Goal: Transaction & Acquisition: Subscribe to service/newsletter

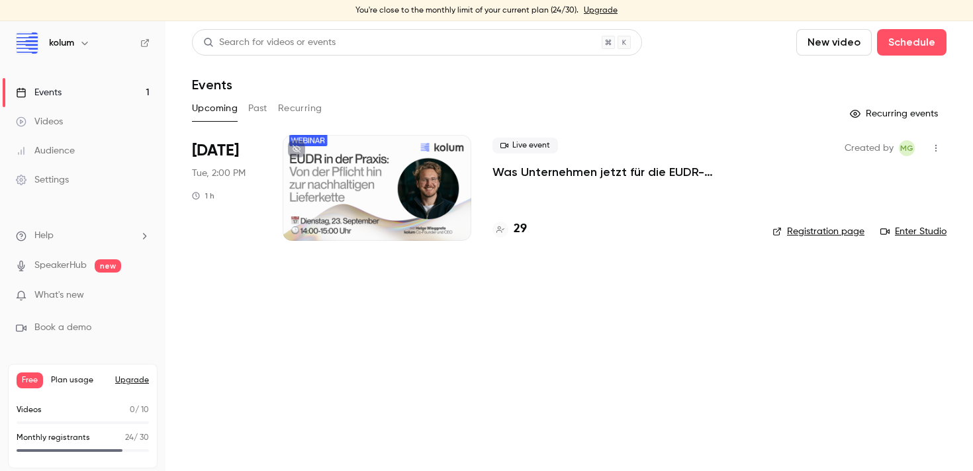
click at [516, 230] on h4 "29" at bounding box center [520, 229] width 13 height 18
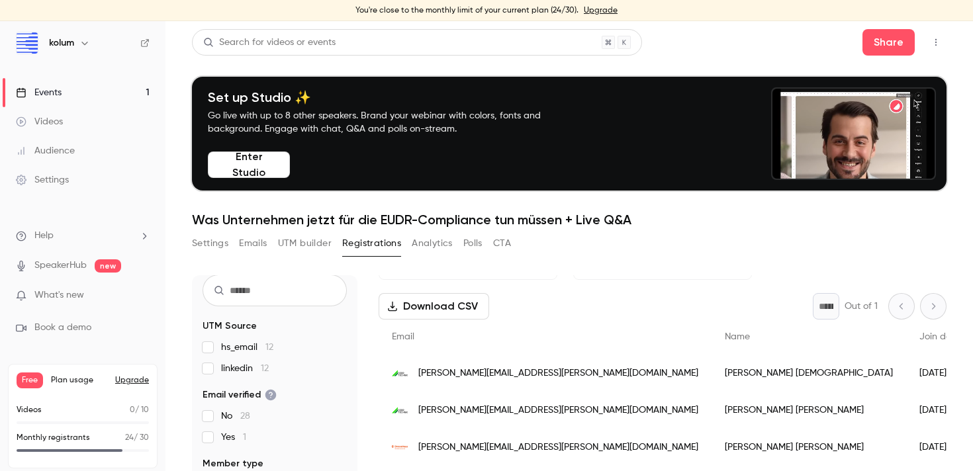
scroll to position [71, 0]
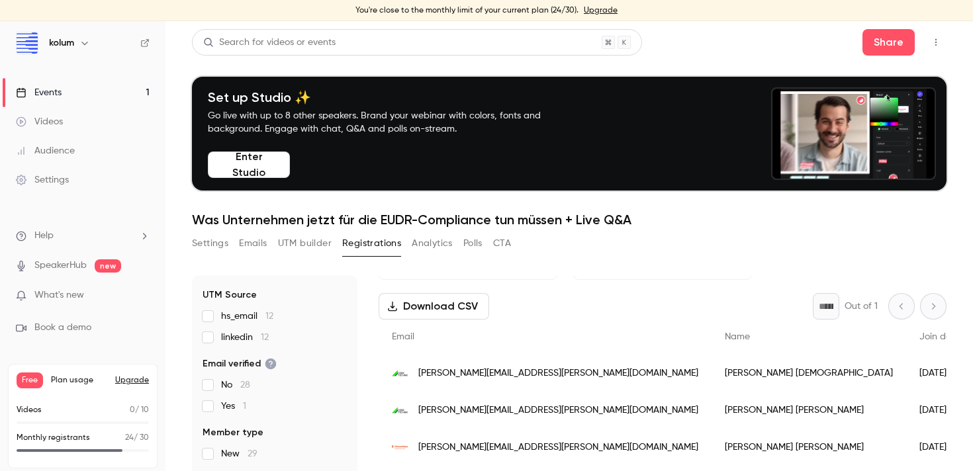
click at [83, 99] on link "Events 1" at bounding box center [82, 92] width 165 height 29
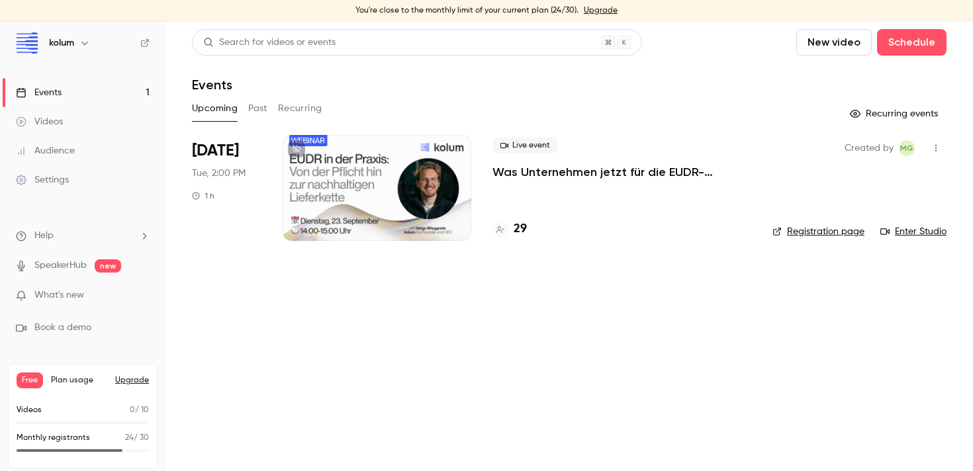
click at [518, 232] on h4 "29" at bounding box center [520, 229] width 13 height 18
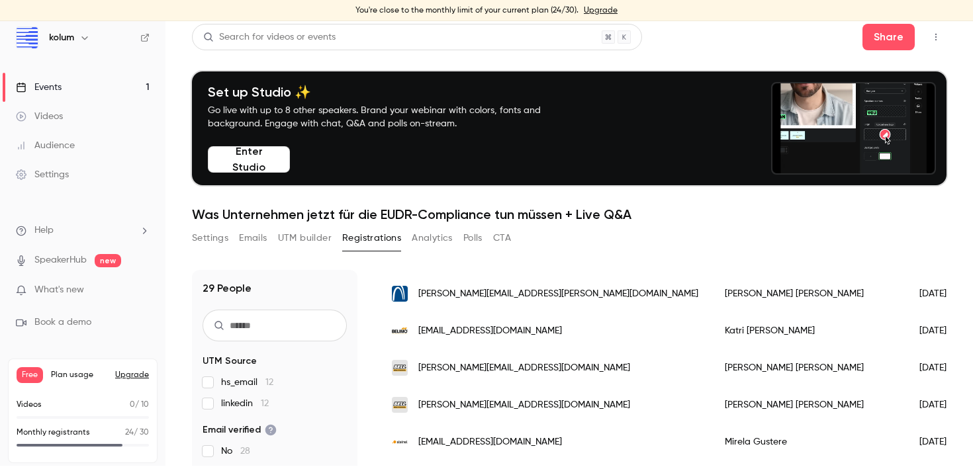
click at [602, 13] on link "Upgrade" at bounding box center [601, 10] width 34 height 11
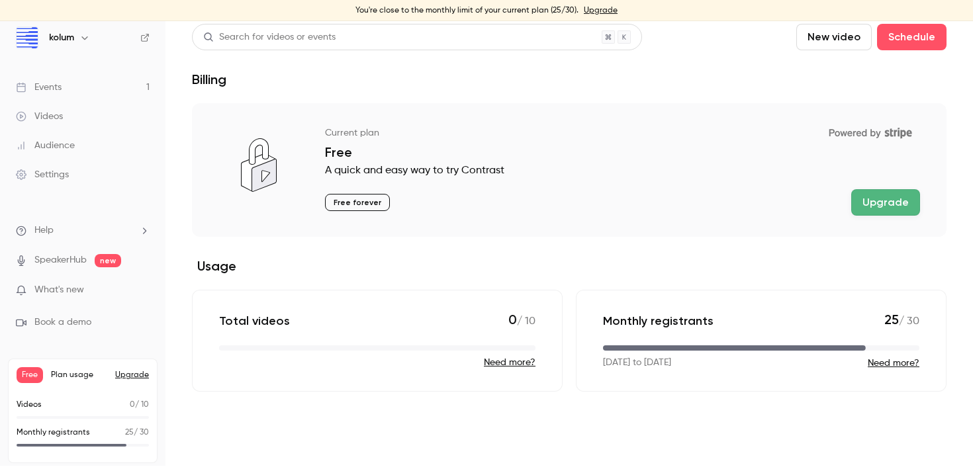
click at [84, 87] on link "Events 1" at bounding box center [82, 87] width 165 height 29
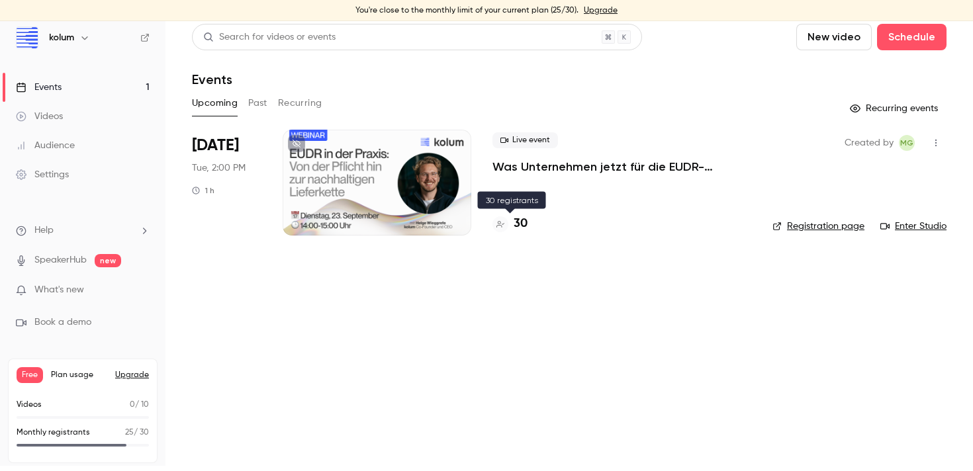
click at [518, 219] on h4 "30" at bounding box center [521, 224] width 14 height 18
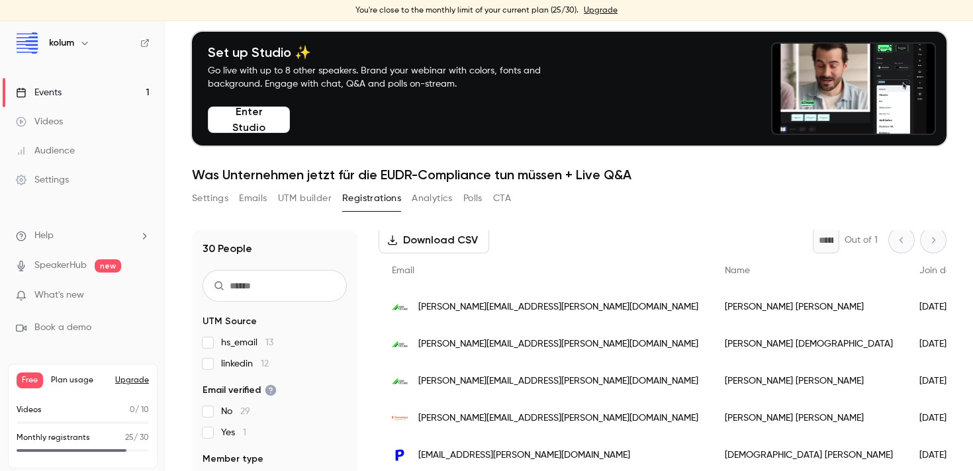
click at [77, 94] on link "Events 1" at bounding box center [82, 92] width 165 height 29
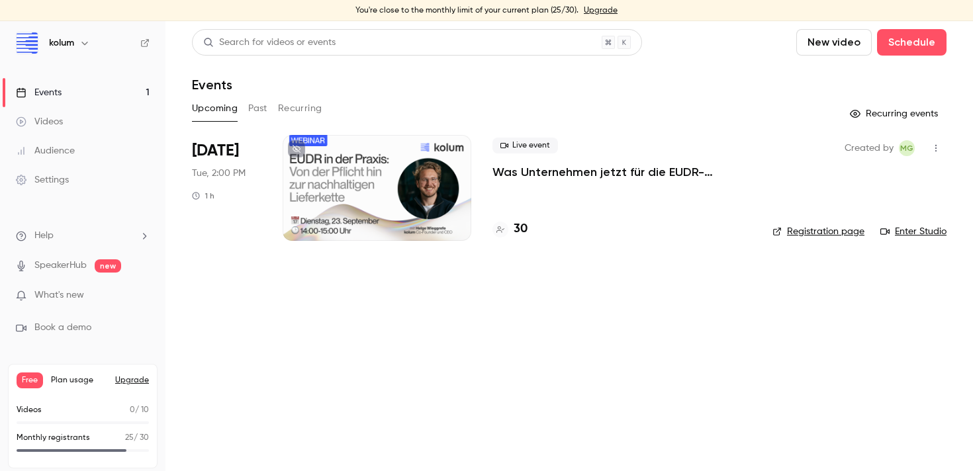
click at [590, 9] on link "Upgrade" at bounding box center [601, 10] width 34 height 11
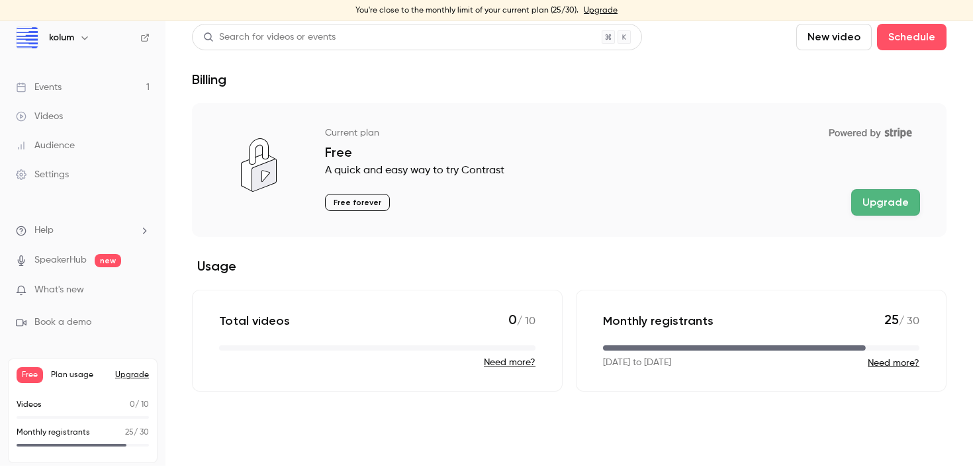
scroll to position [5, 0]
click at [877, 360] on button "Need more?" at bounding box center [894, 363] width 52 height 13
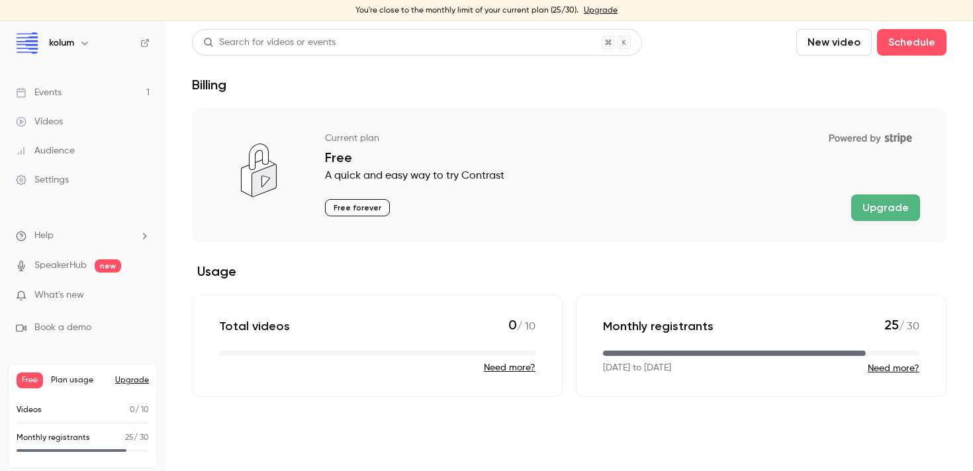
scroll to position [5, 0]
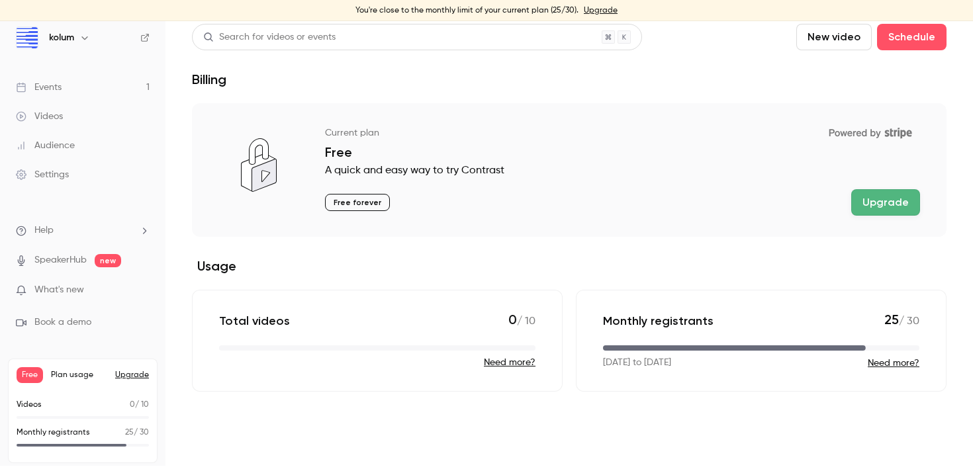
click at [127, 371] on button "Upgrade" at bounding box center [132, 375] width 34 height 11
